Goal: Information Seeking & Learning: Learn about a topic

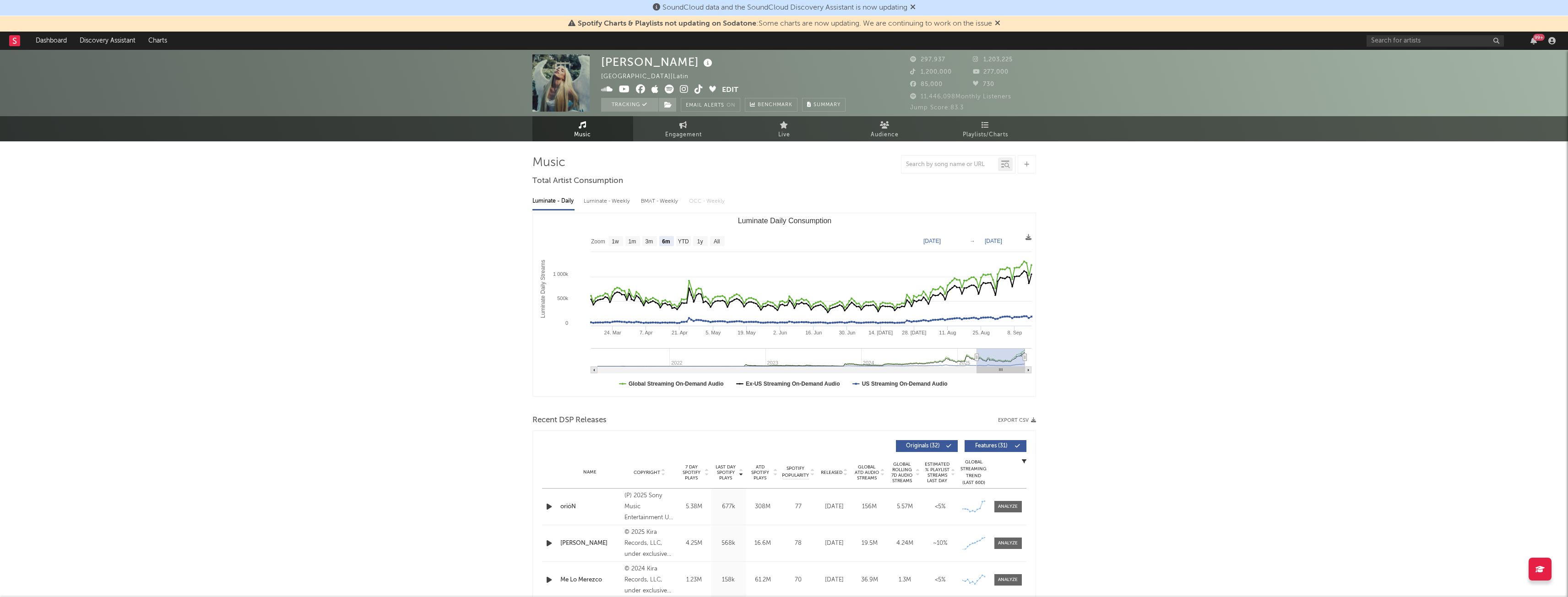
select select "6m"
select select "1w"
click at [1401, 34] on div "99 +" at bounding box center [1463, 41] width 192 height 18
click at [1399, 37] on input "text" at bounding box center [1436, 41] width 138 height 12
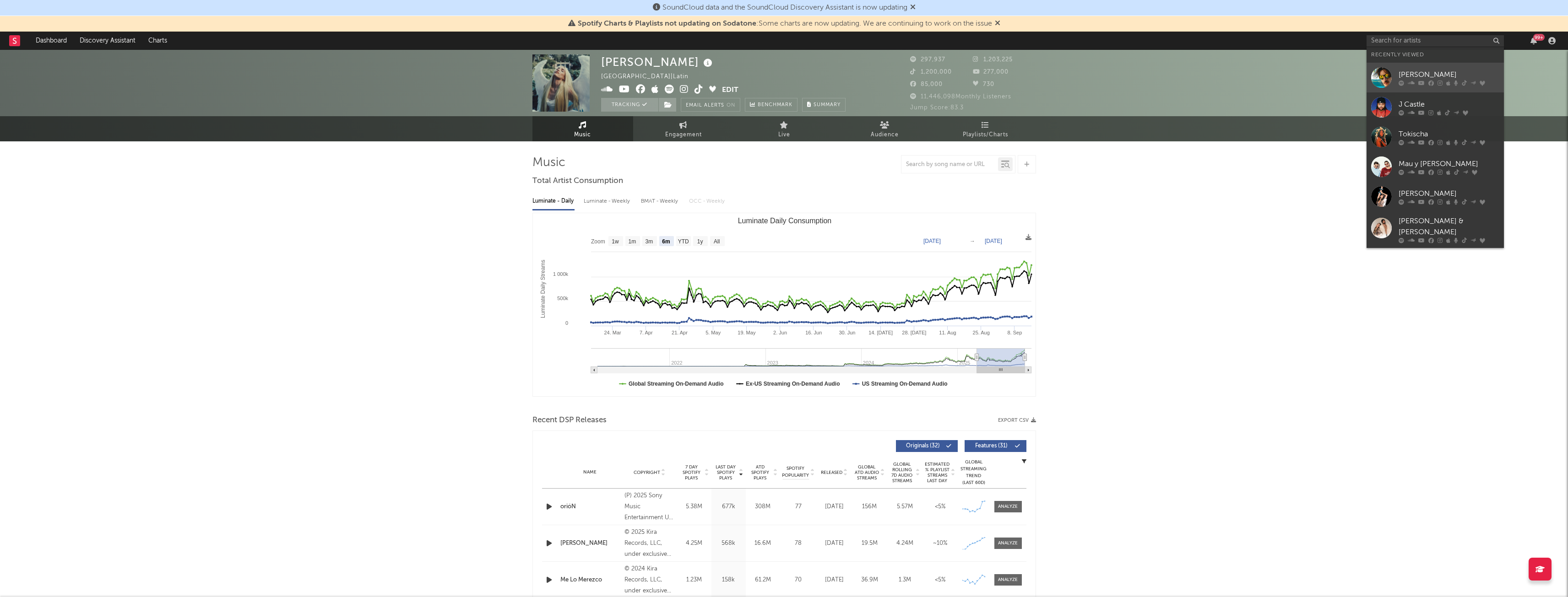
click at [1430, 71] on div "[PERSON_NAME]" at bounding box center [1449, 75] width 101 height 11
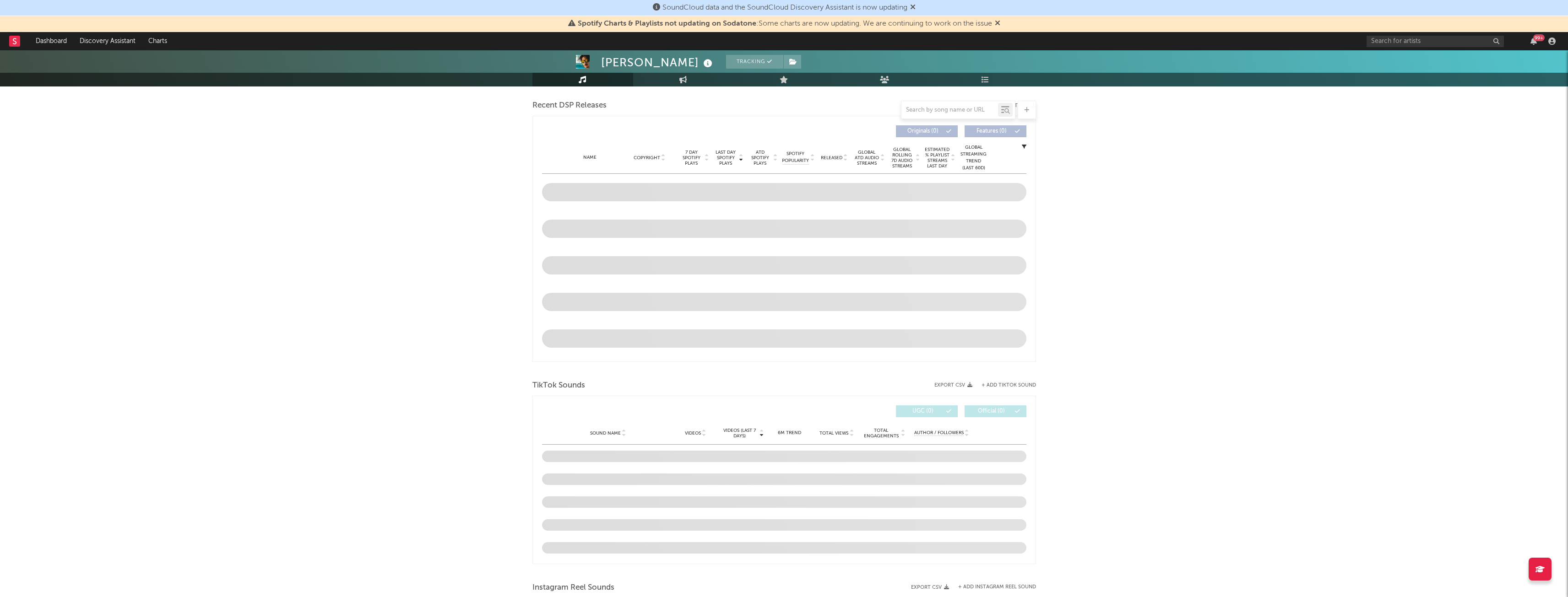
select select "6m"
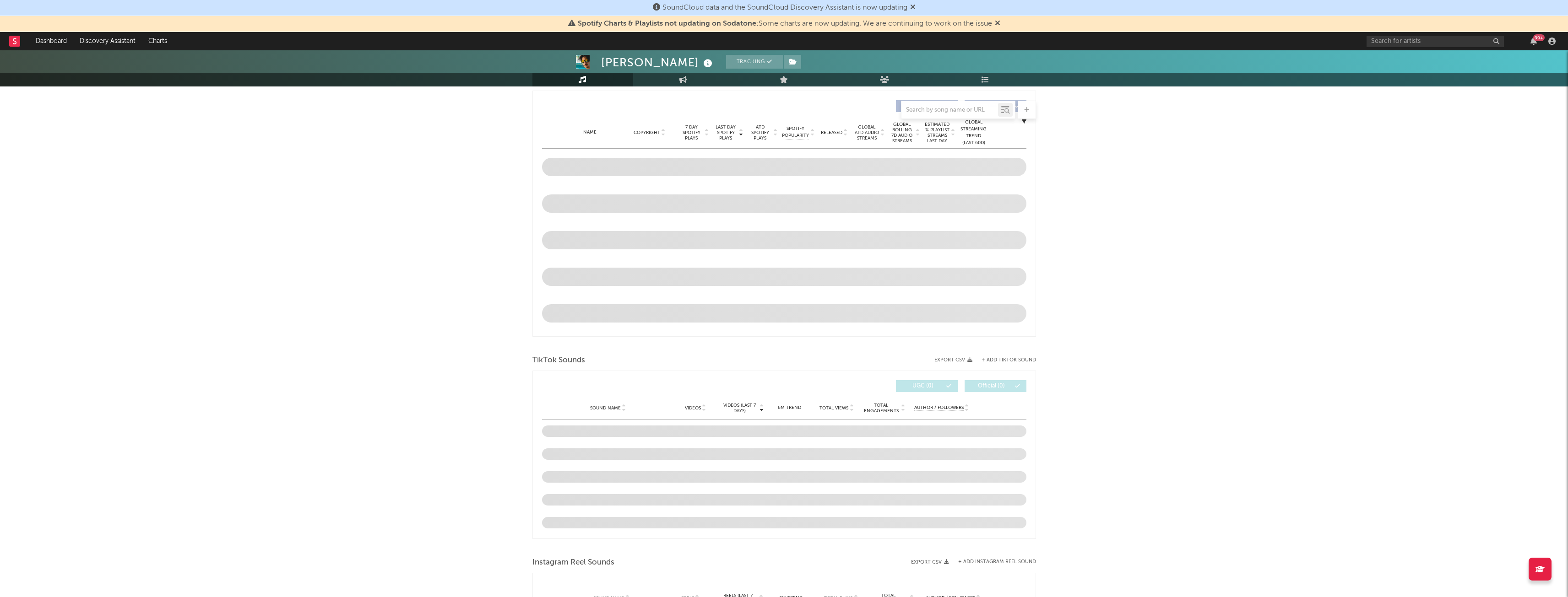
scroll to position [340, 0]
click at [468, 160] on div "[PERSON_NAME] Tracking [GEOGRAPHIC_DATA] | Pop in Spanish Edit Tracking Email A…" at bounding box center [784, 384] width 1568 height 1346
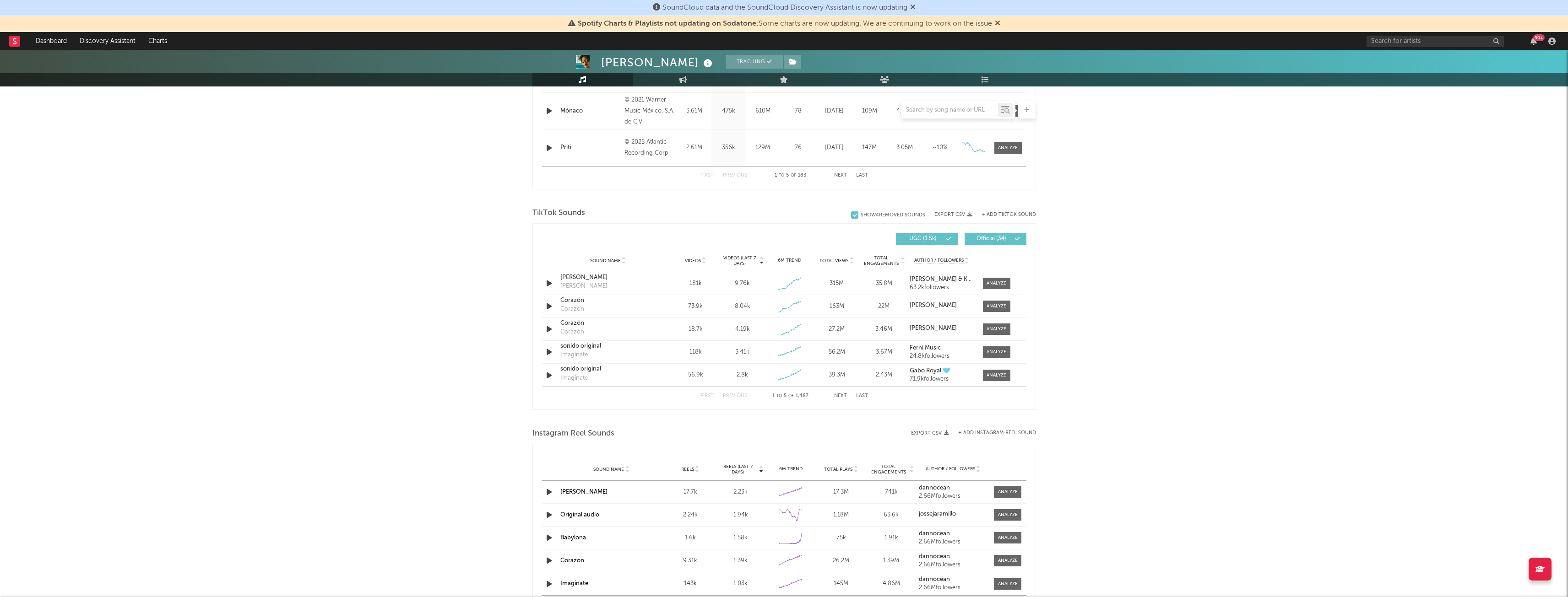
scroll to position [511, 0]
click at [1002, 303] on div at bounding box center [996, 301] width 19 height 7
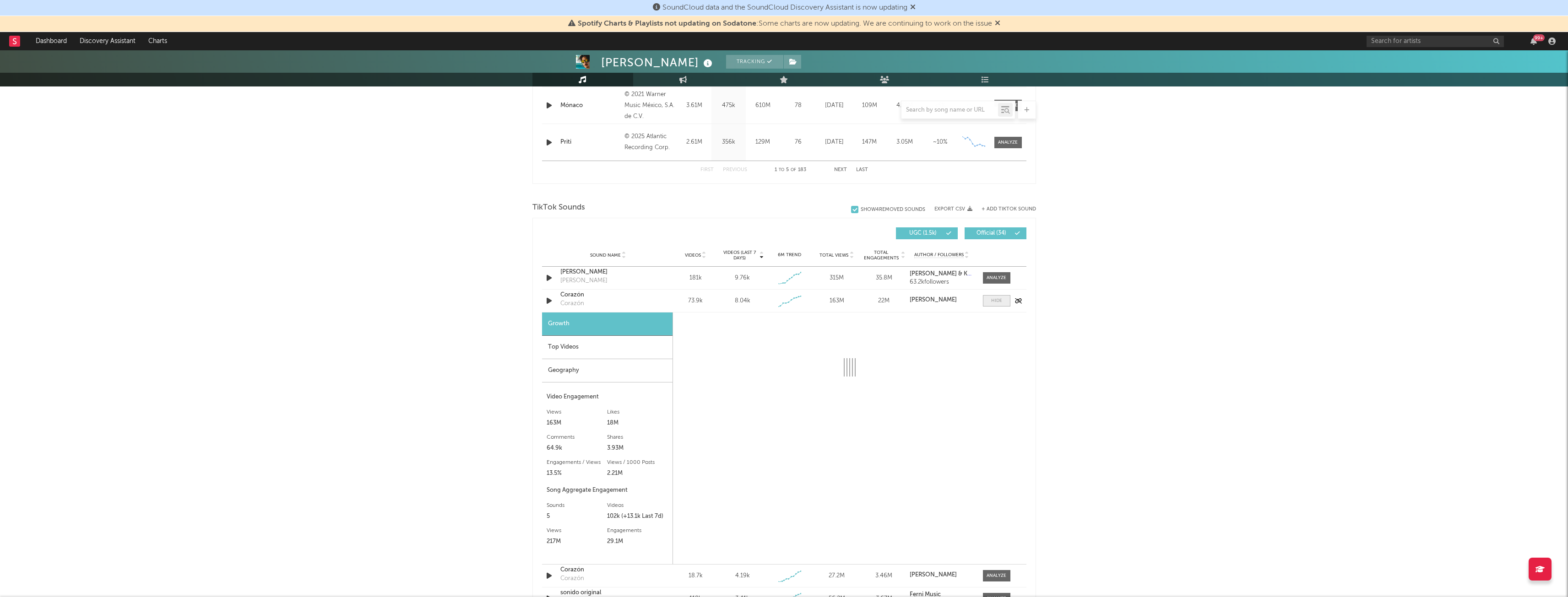
select select "1w"
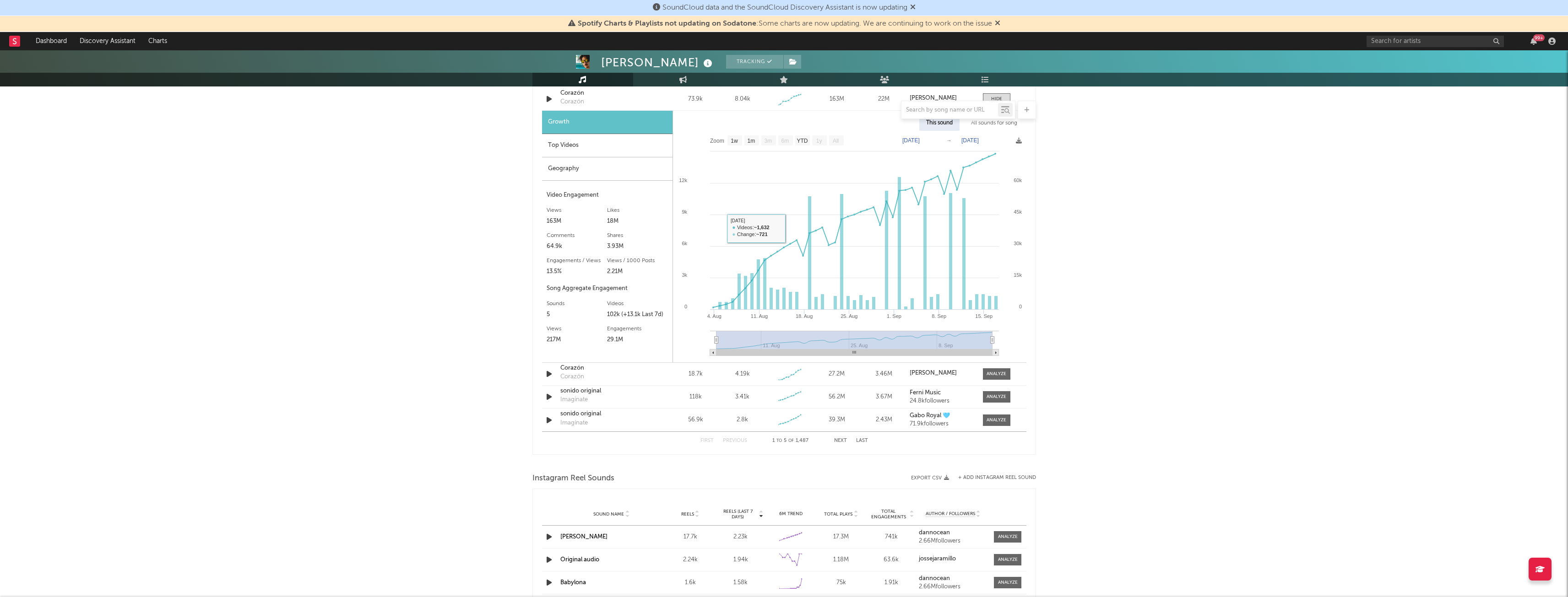
scroll to position [718, 0]
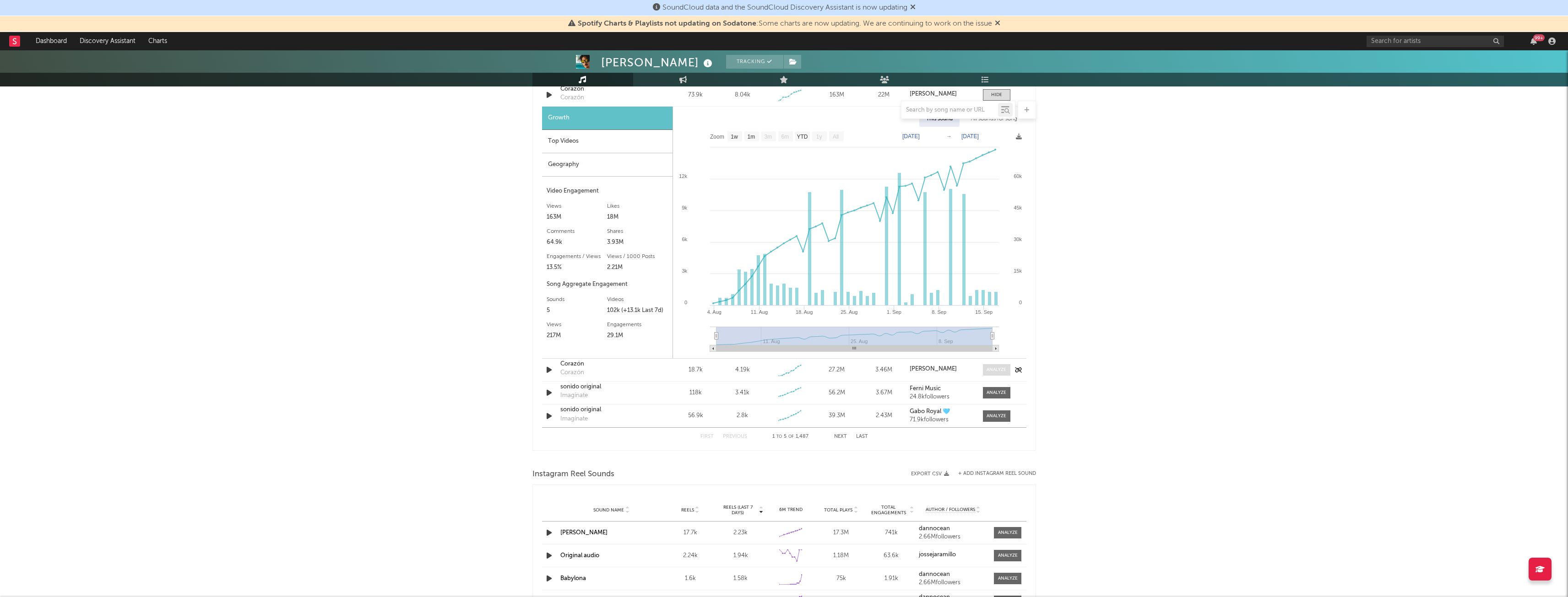
click at [992, 369] on div at bounding box center [996, 369] width 19 height 7
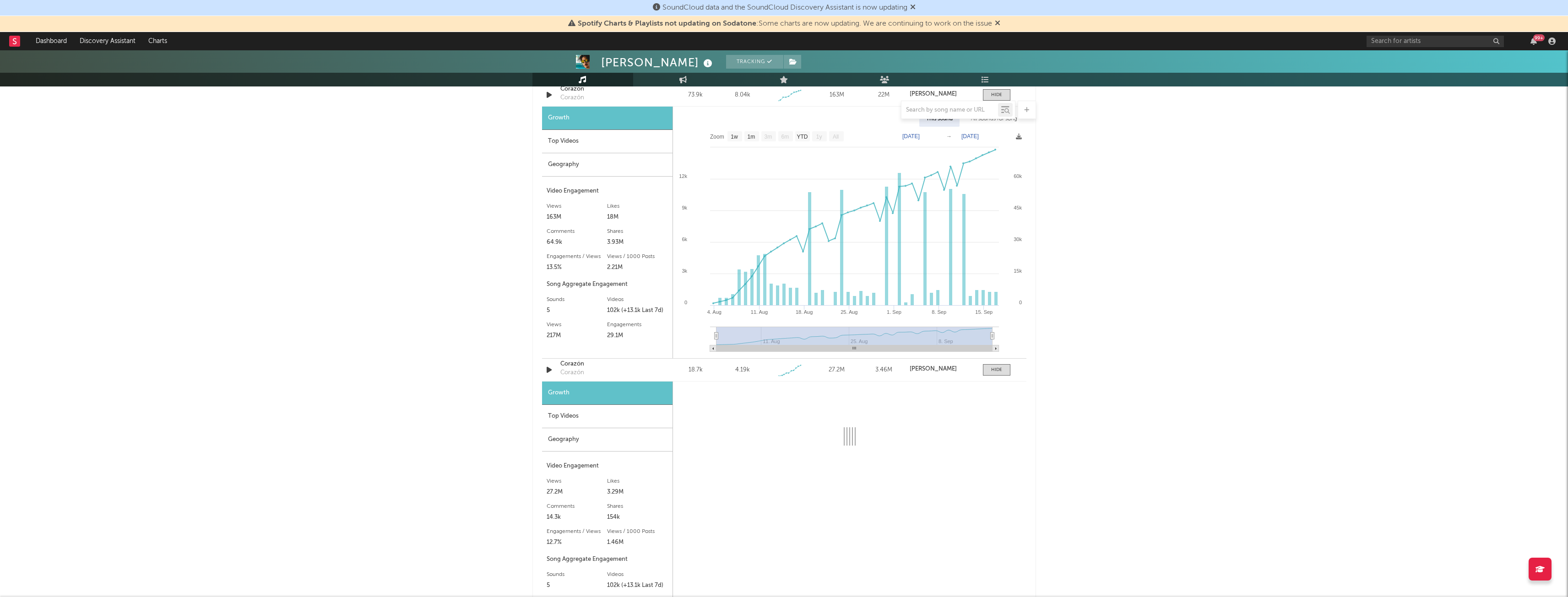
select select "1w"
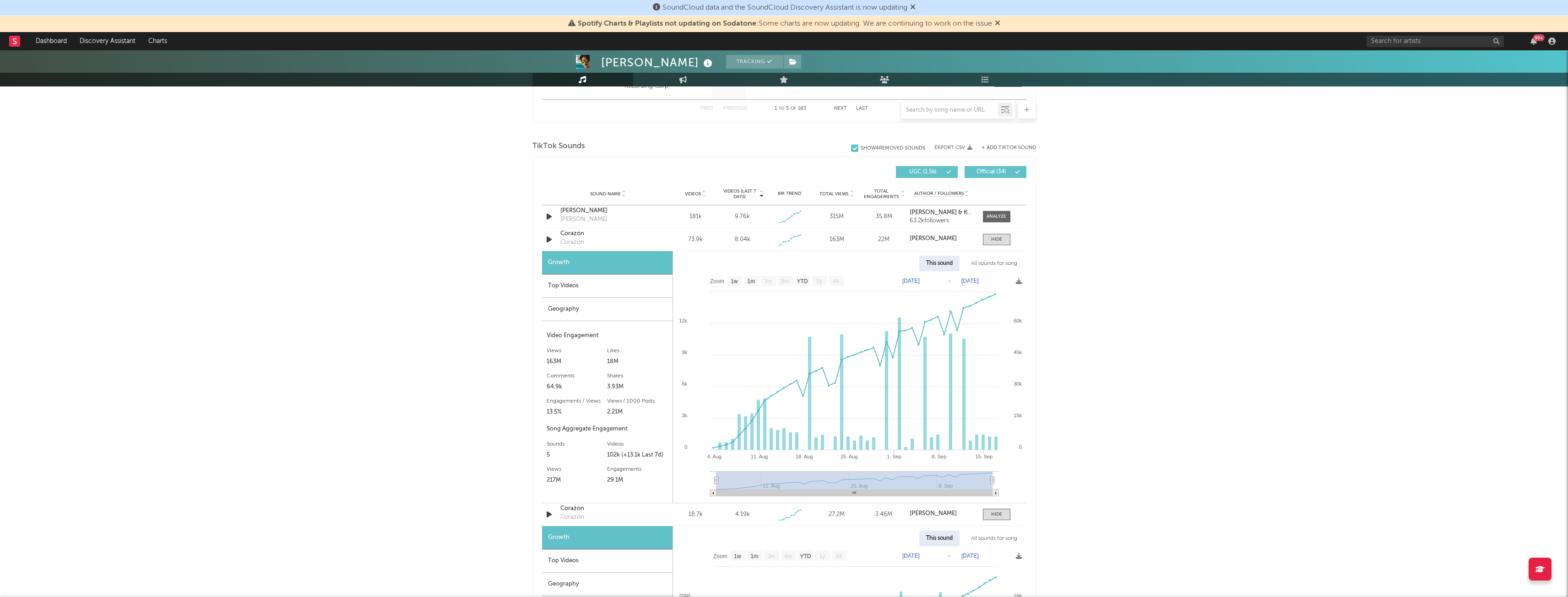
scroll to position [556, 0]
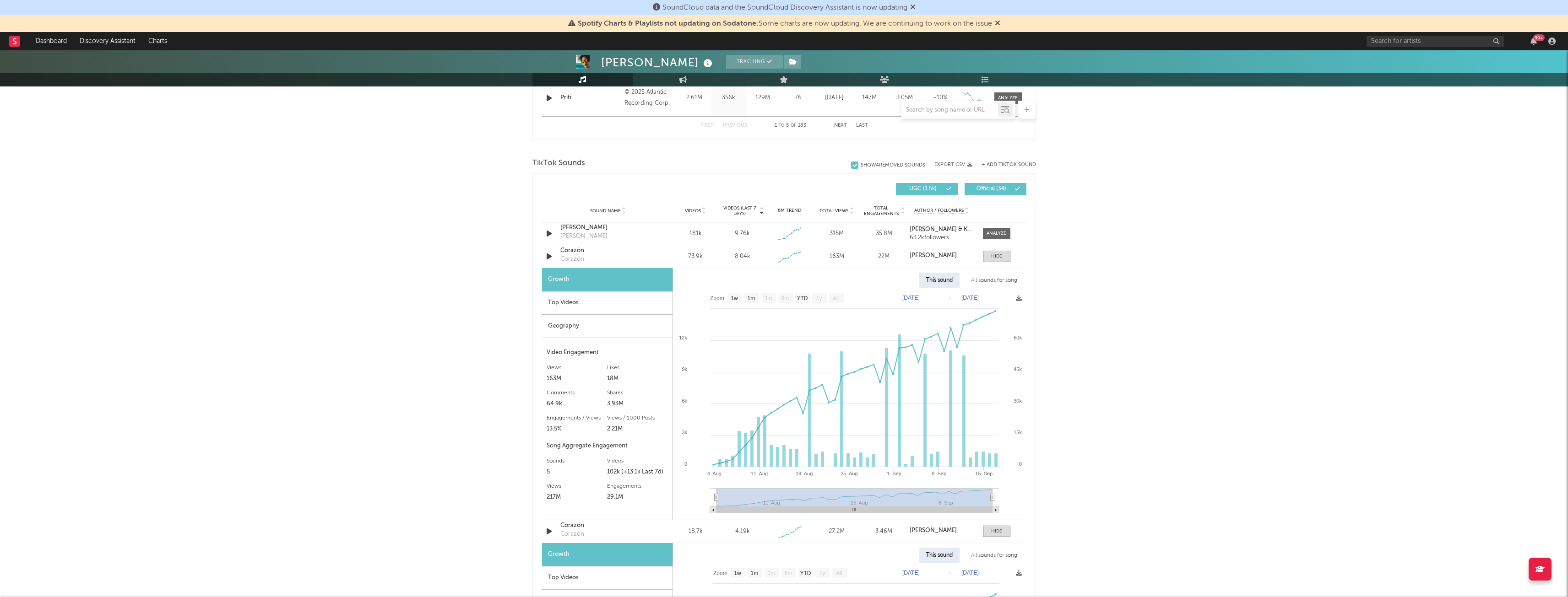
click at [587, 292] on div "Top Videos" at bounding box center [607, 303] width 130 height 23
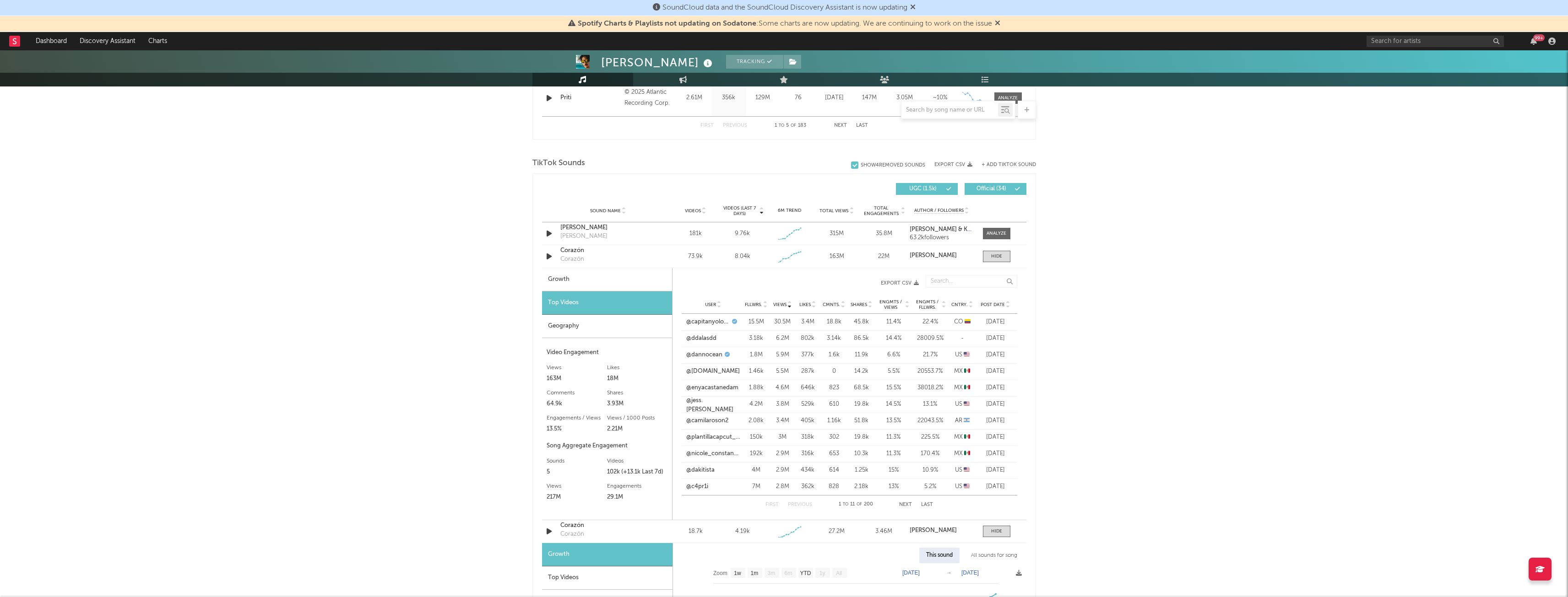
click at [600, 333] on div "Geography" at bounding box center [607, 327] width 130 height 23
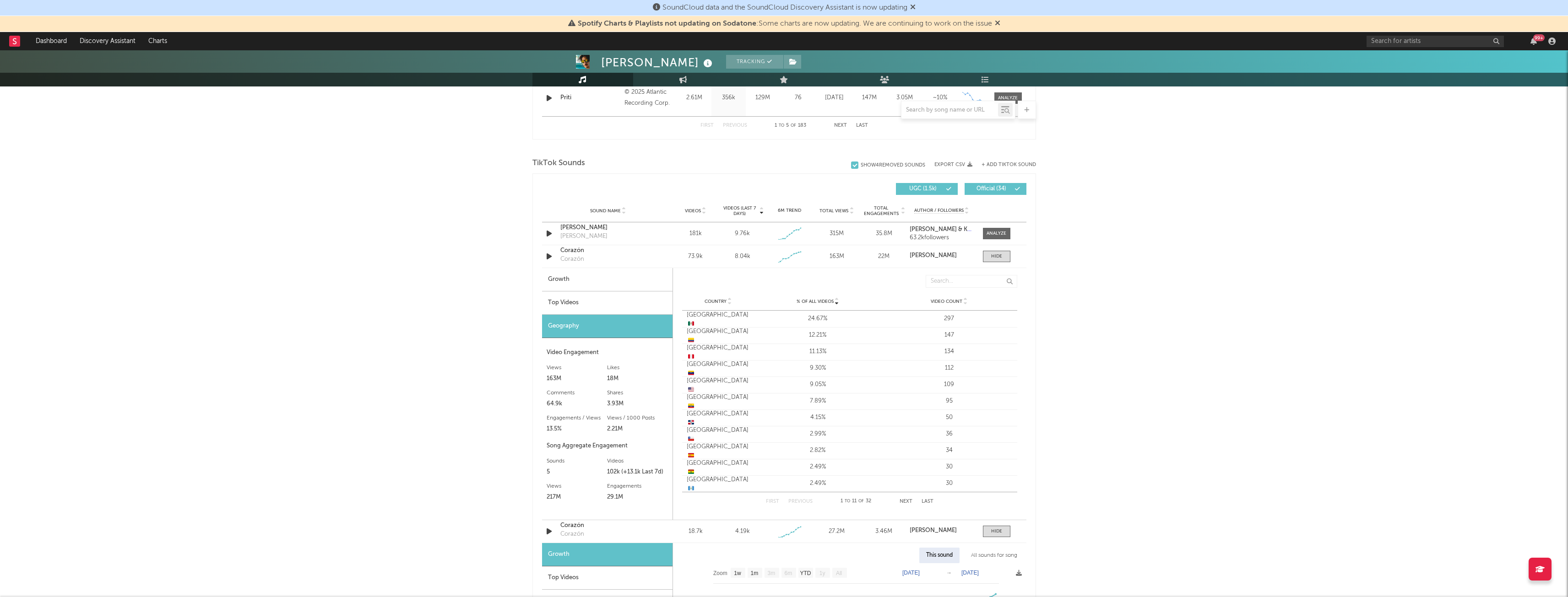
click at [490, 312] on div "[PERSON_NAME] Tracking [GEOGRAPHIC_DATA] | Pop in Spanish Edit Tracking Email A…" at bounding box center [784, 438] width 1568 height 1886
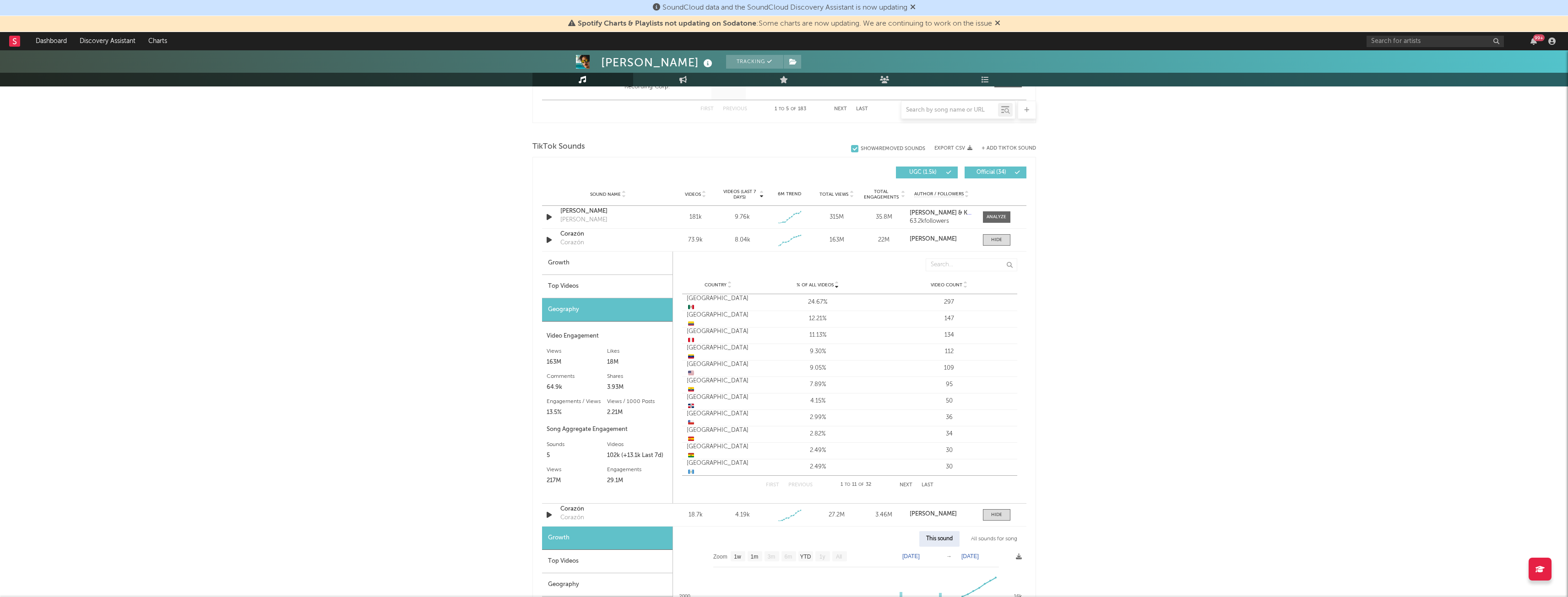
scroll to position [572, 0]
click at [563, 286] on div "Top Videos" at bounding box center [607, 287] width 130 height 23
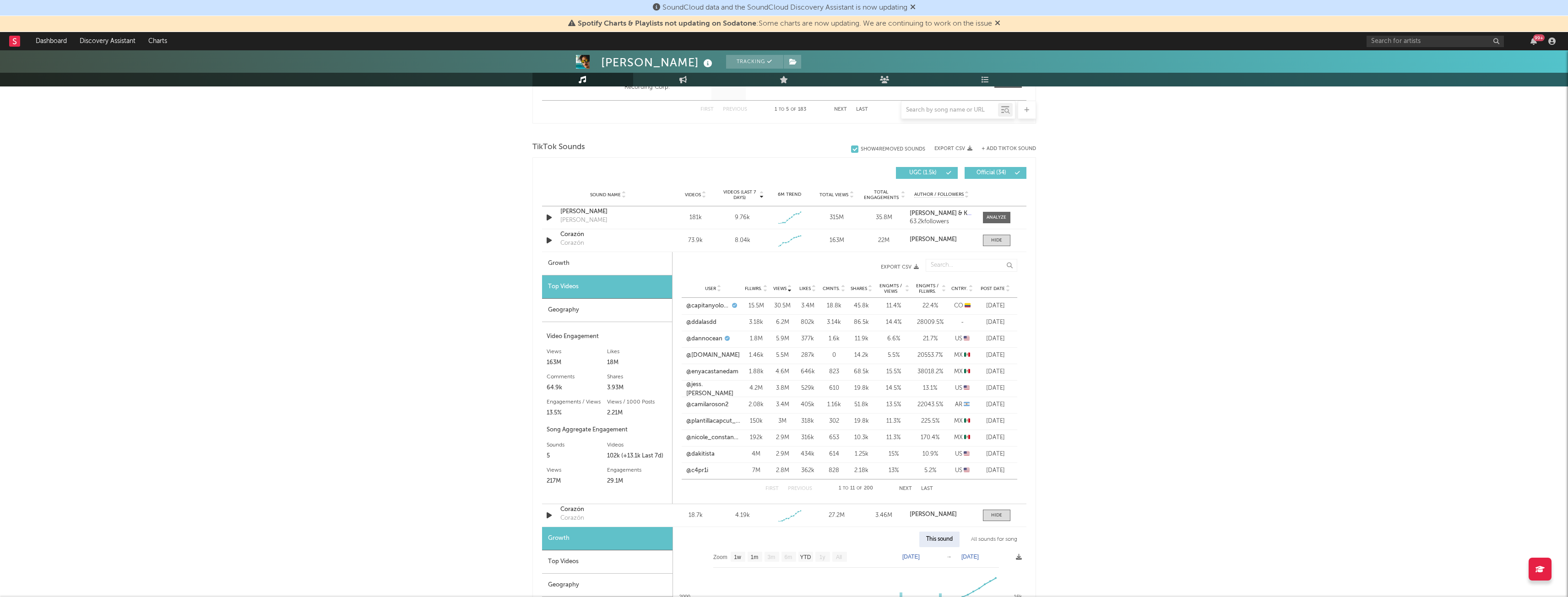
click at [908, 488] on button "Next" at bounding box center [906, 489] width 13 height 5
click at [1009, 377] on div "User @alberouuuu Fllwrs. 1.5M Views 2.2M Likes 323k Cmnts. 644 Shares 8.24k Eng…" at bounding box center [849, 371] width 335 height 16
click at [804, 491] on button "Previous" at bounding box center [800, 489] width 24 height 5
